Goal: Task Accomplishment & Management: Use online tool/utility

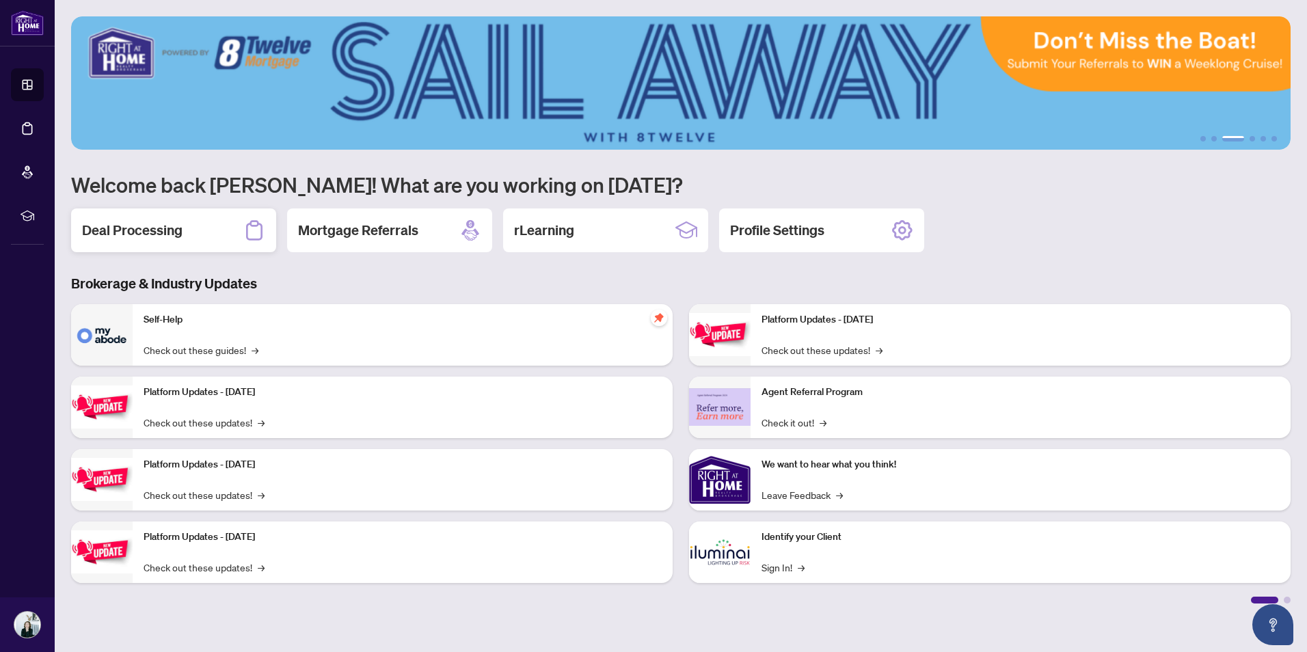
click at [180, 236] on h2 "Deal Processing" at bounding box center [132, 230] width 100 height 19
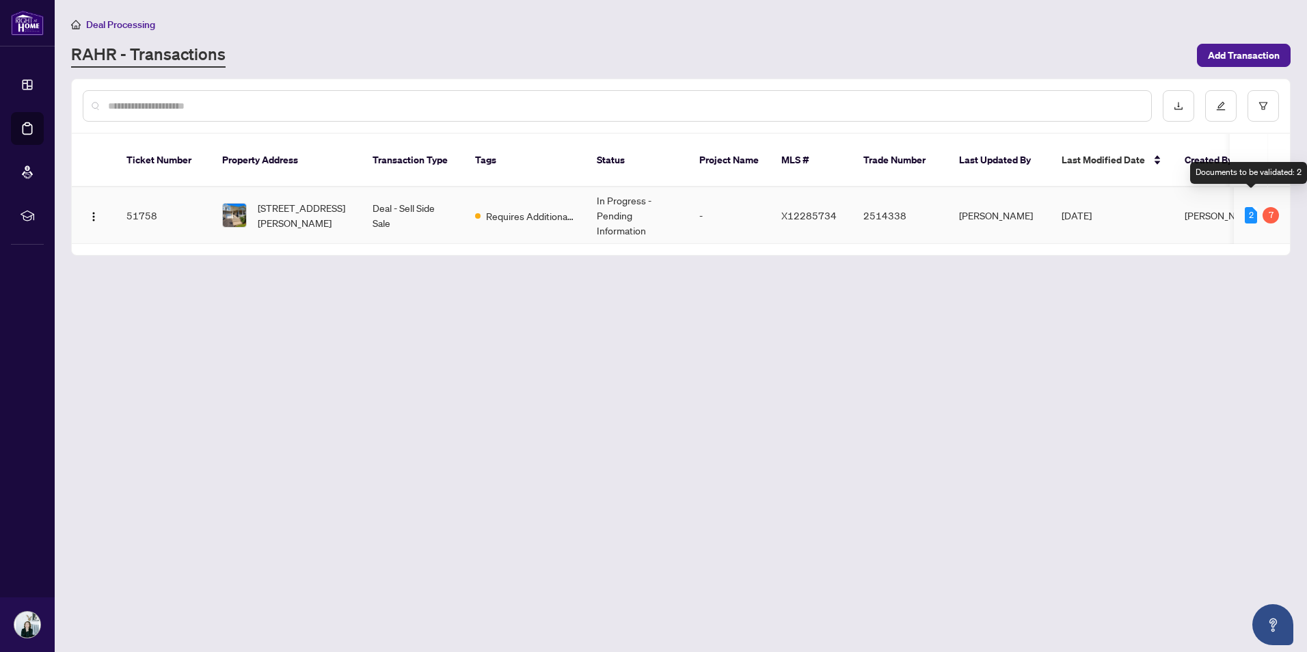
click at [1250, 207] on div "2" at bounding box center [1251, 215] width 12 height 16
click at [1272, 207] on div "7" at bounding box center [1271, 215] width 16 height 16
click at [408, 195] on td "Deal - Sell Side Sale" at bounding box center [413, 215] width 103 height 57
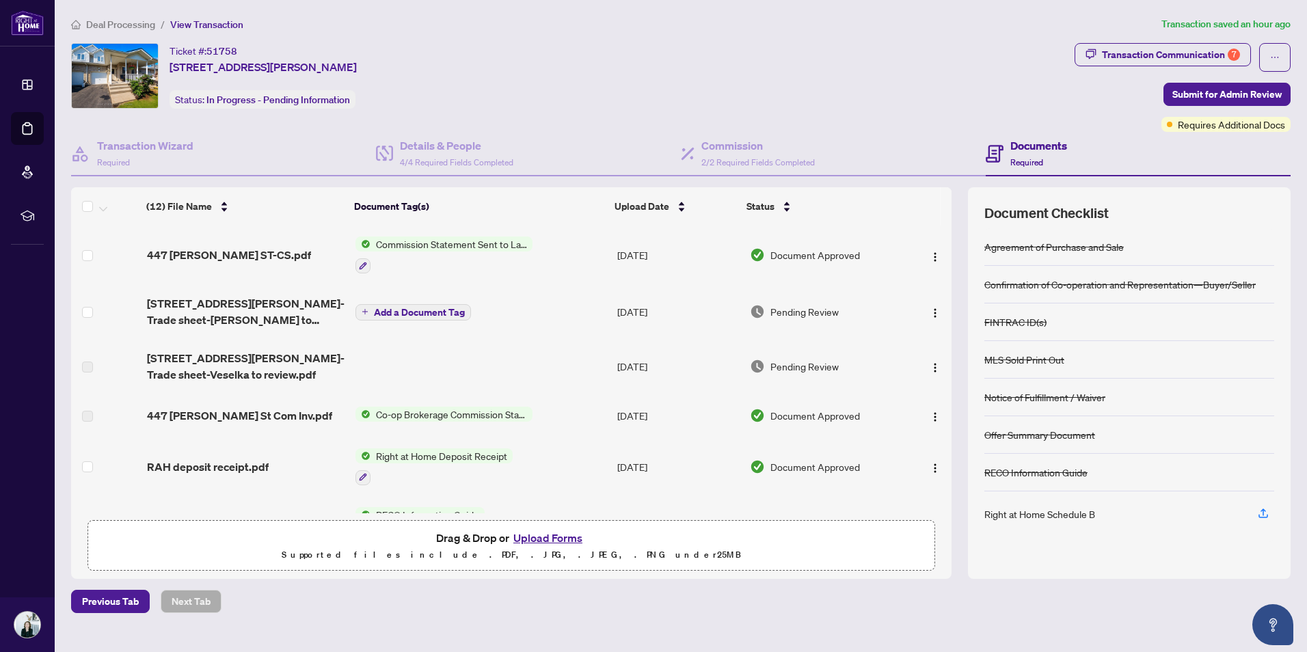
click at [541, 541] on button "Upload Forms" at bounding box center [547, 538] width 77 height 18
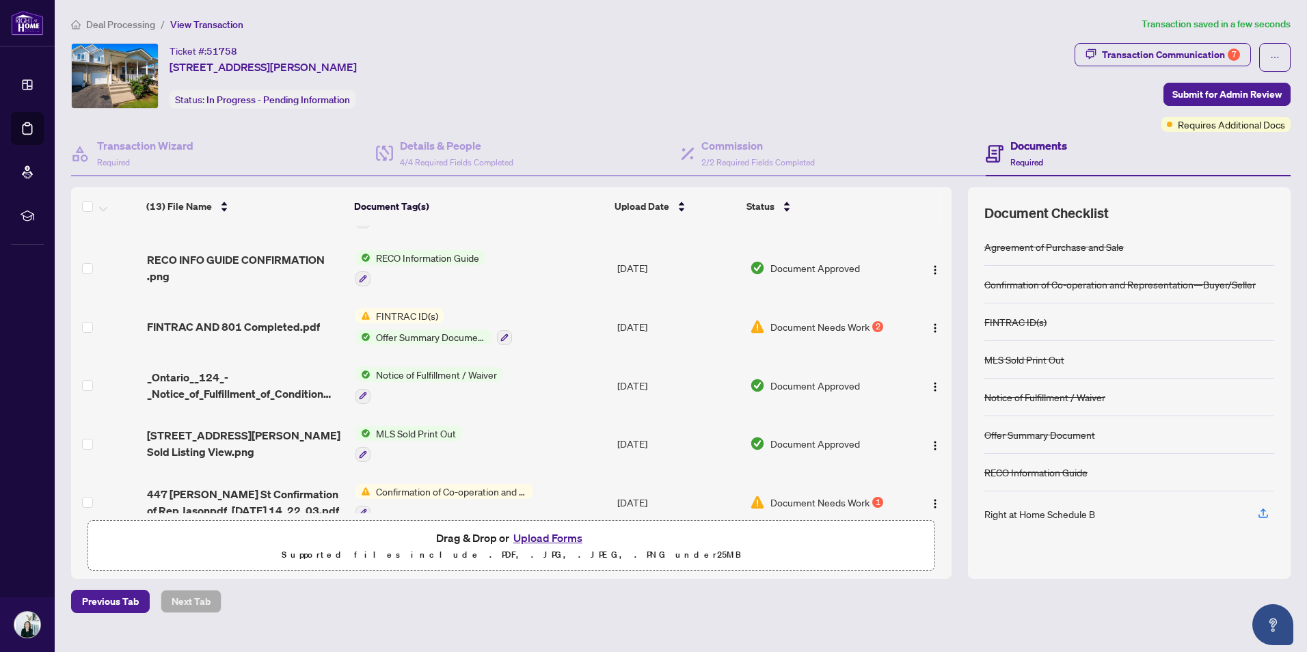
scroll to position [312, 0]
click at [930, 323] on img "button" at bounding box center [935, 327] width 11 height 11
click at [780, 600] on div "Previous Tab Next Tab" at bounding box center [680, 601] width 1219 height 23
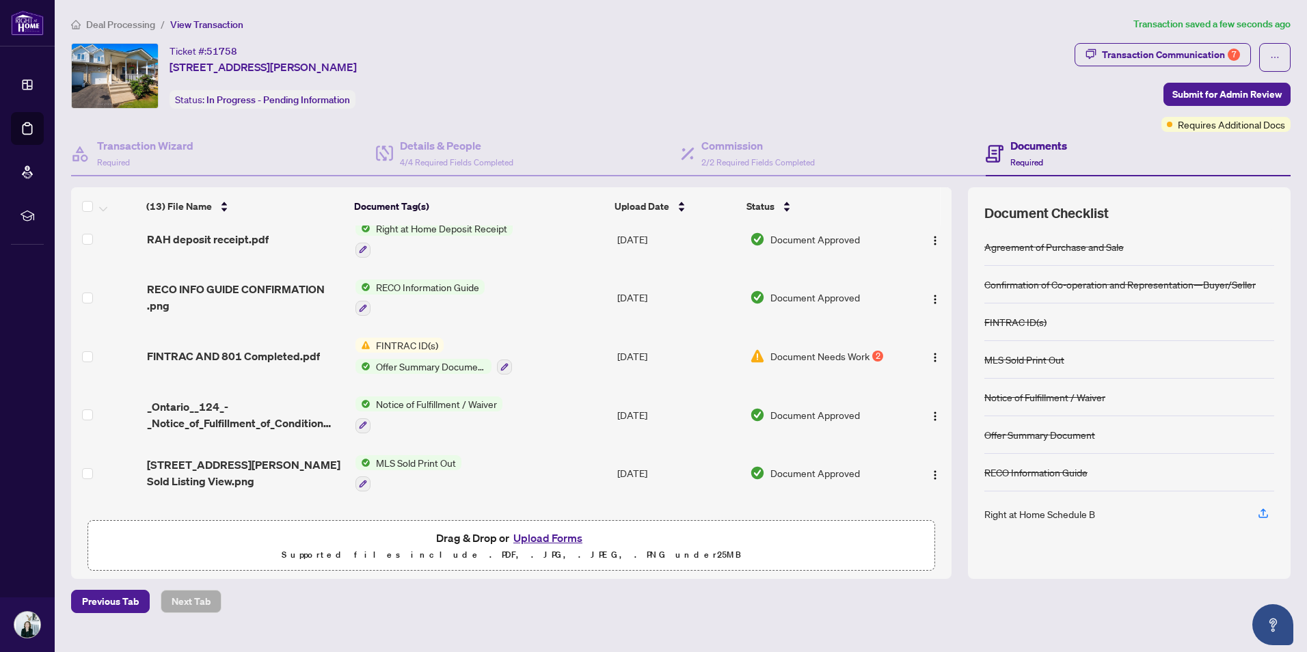
scroll to position [283, 0]
click at [539, 541] on button "Upload Forms" at bounding box center [547, 538] width 77 height 18
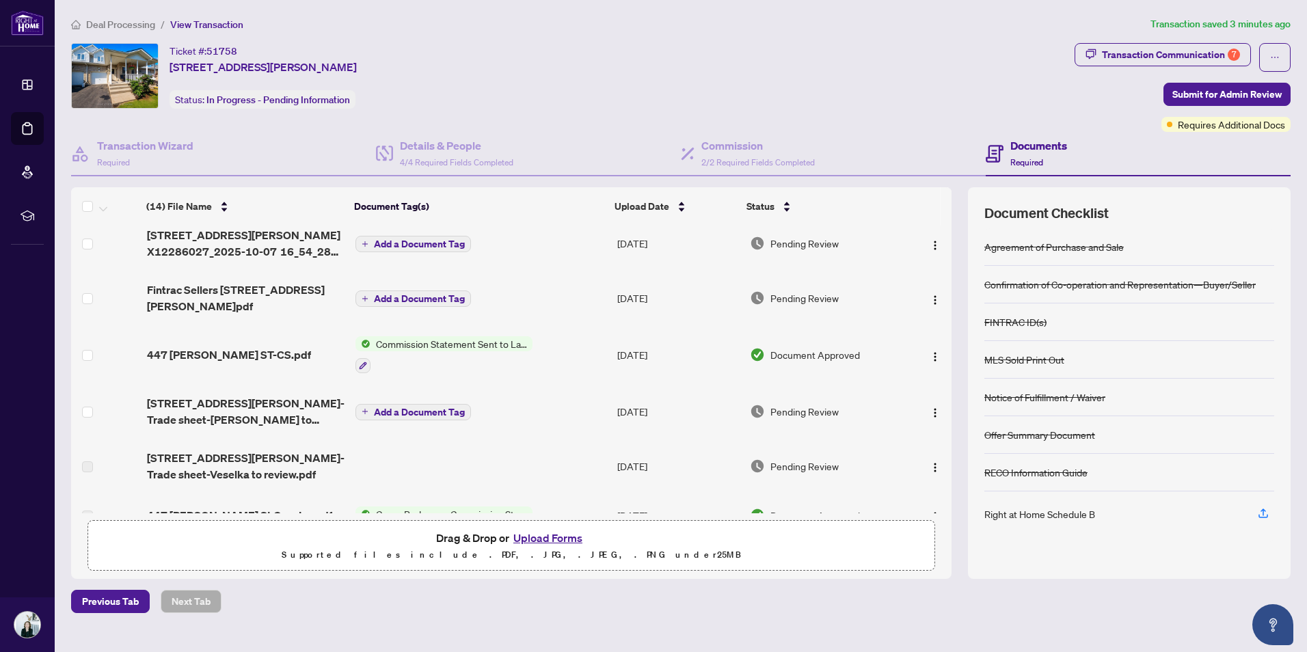
scroll to position [0, 0]
